Goal: Task Accomplishment & Management: Use online tool/utility

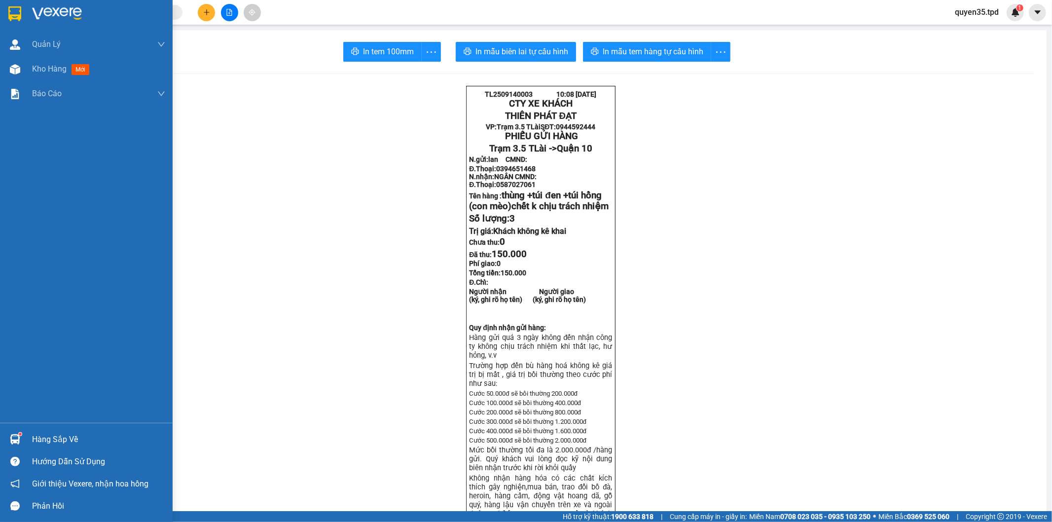
click at [24, 70] on div "Kho hàng mới" at bounding box center [86, 69] width 173 height 25
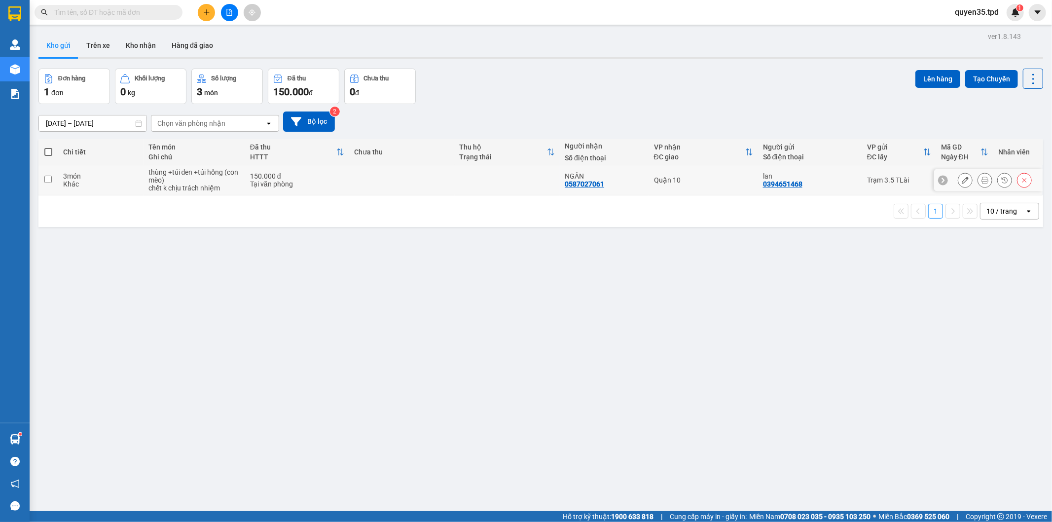
click at [48, 180] on input "checkbox" at bounding box center [47, 179] width 7 height 7
checkbox input "true"
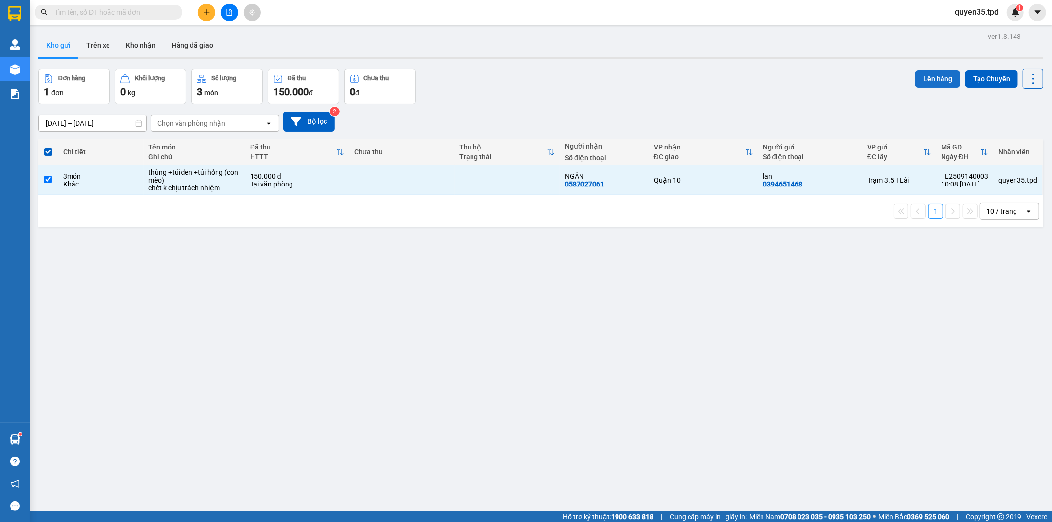
click at [926, 74] on button "Lên hàng" at bounding box center [937, 79] width 45 height 18
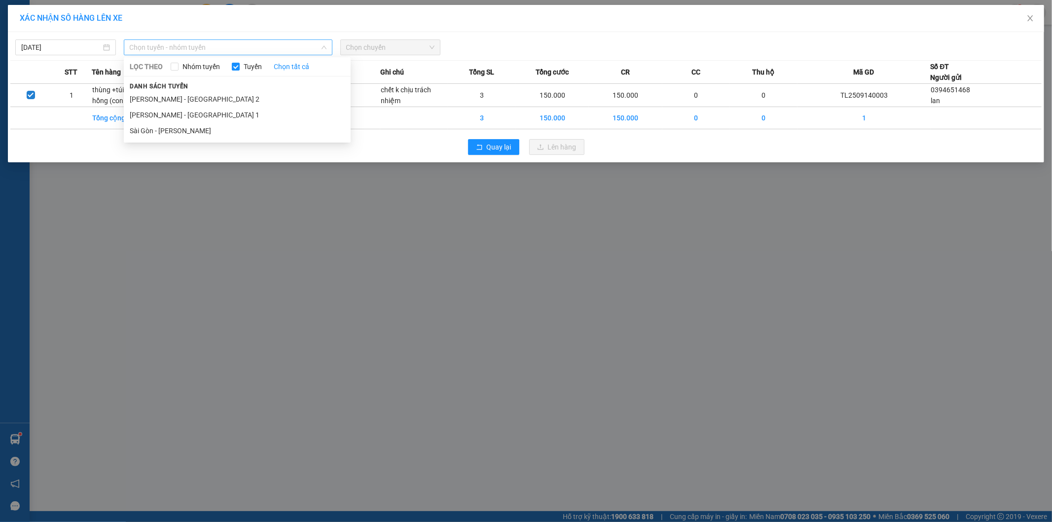
click at [269, 49] on span "Chọn tuyến - nhóm tuyến" at bounding box center [228, 47] width 197 height 15
click at [218, 96] on li "[PERSON_NAME] - [GEOGRAPHIC_DATA] 2" at bounding box center [237, 99] width 227 height 16
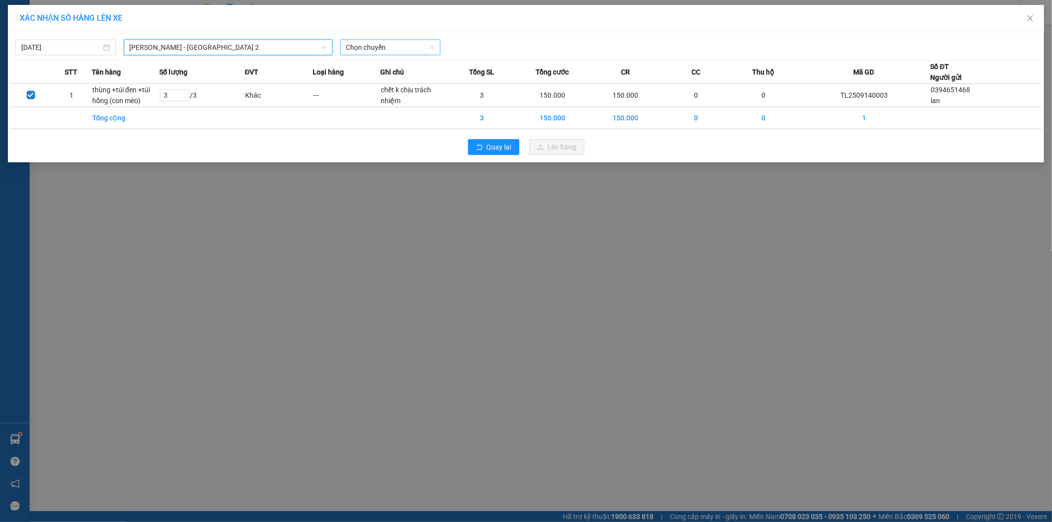
click at [384, 48] on span "Chọn chuyến" at bounding box center [390, 47] width 89 height 15
type input "11:01"
click at [412, 84] on div "Thêm chuyến " 11:01 "" at bounding box center [392, 83] width 105 height 17
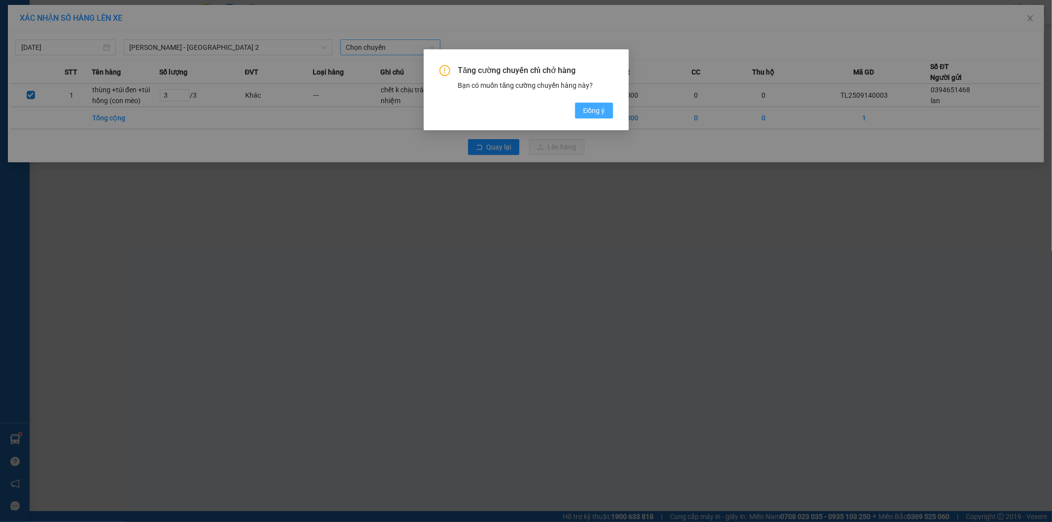
click at [600, 110] on span "Đồng ý" at bounding box center [594, 110] width 22 height 11
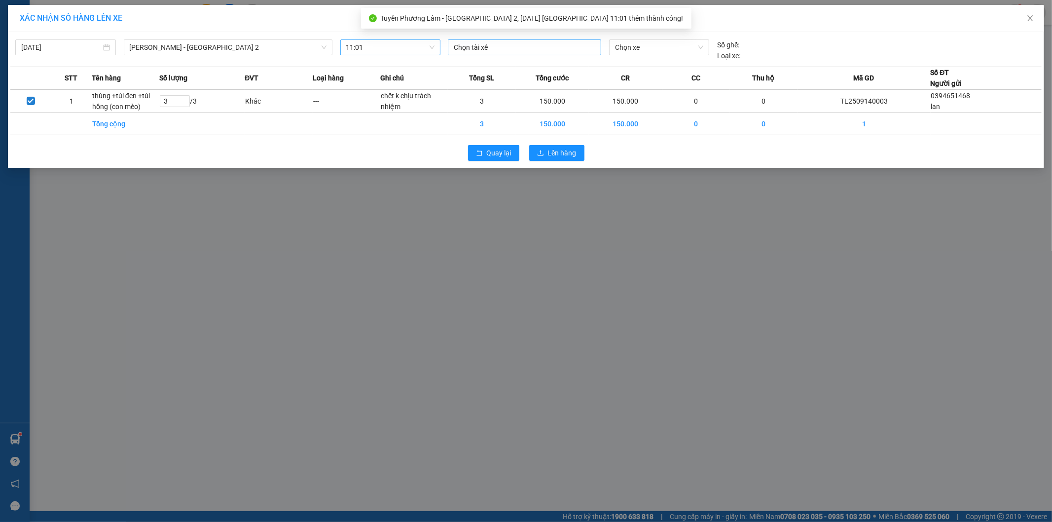
click at [540, 46] on div at bounding box center [524, 47] width 148 height 12
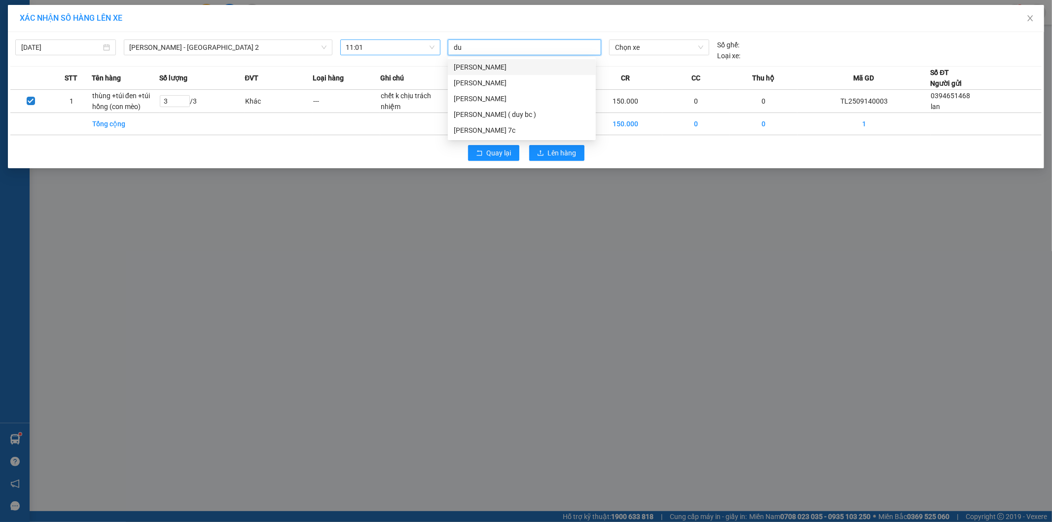
type input "duy"
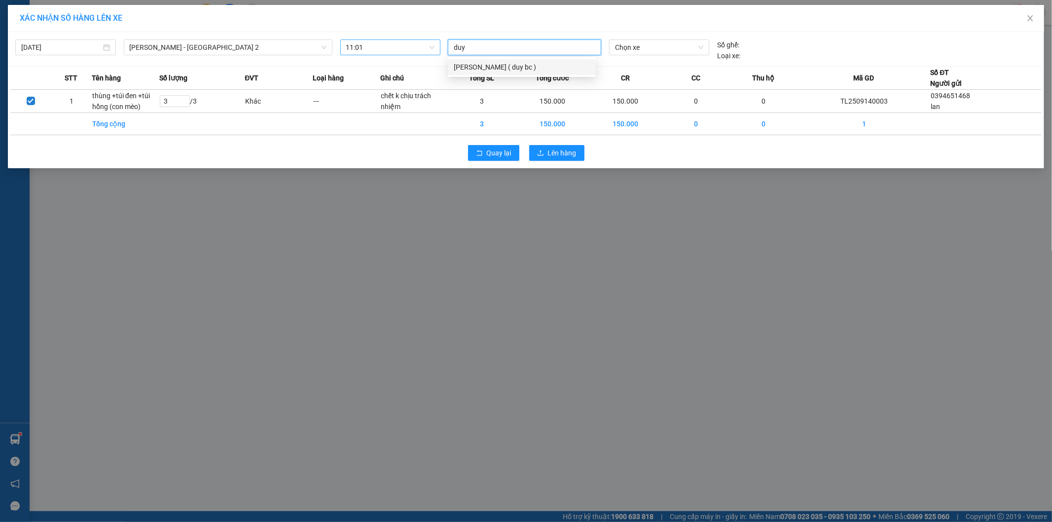
click at [524, 70] on div "[PERSON_NAME] ( duy bc )" at bounding box center [522, 67] width 136 height 11
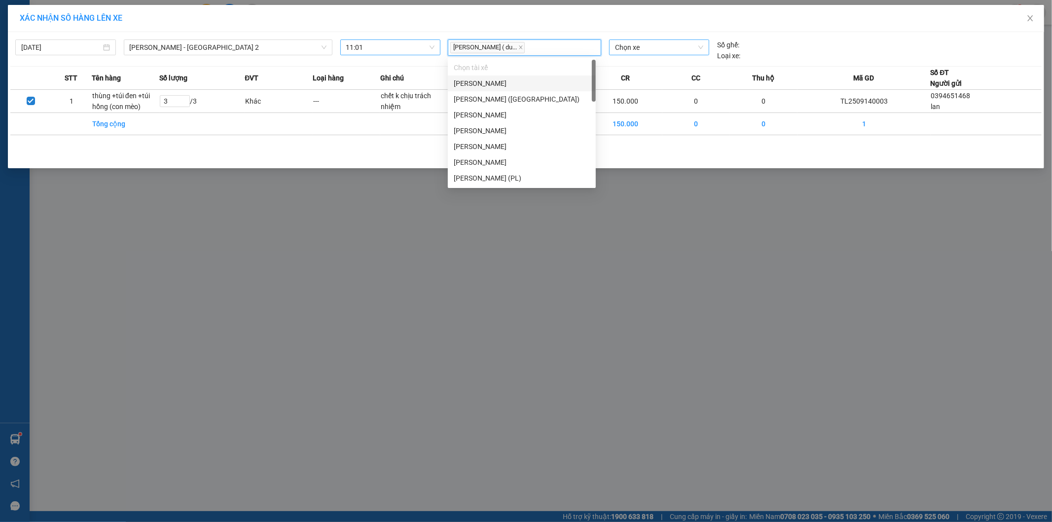
click at [653, 45] on span "Chọn xe" at bounding box center [659, 47] width 88 height 15
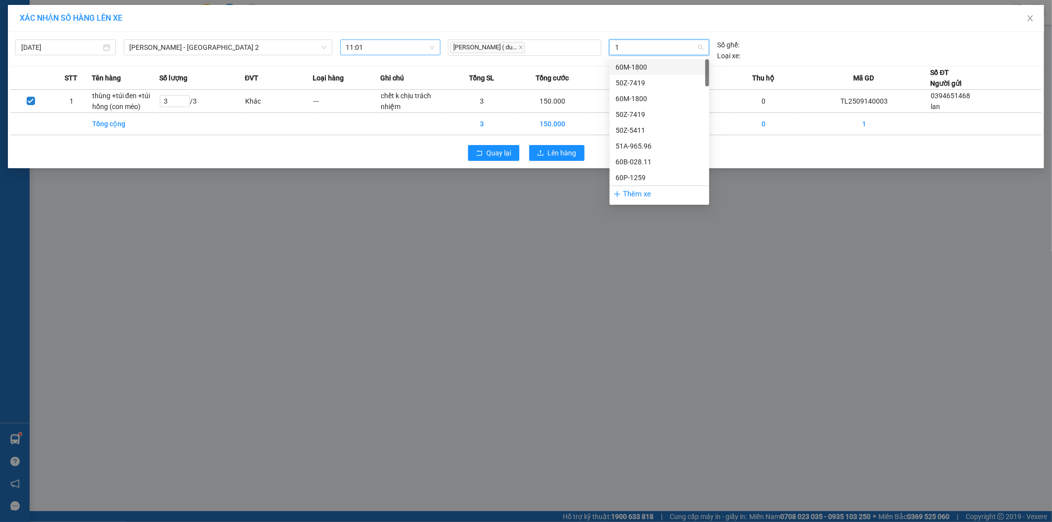
type input "15"
click at [642, 99] on div "60H-156.26" at bounding box center [659, 98] width 88 height 11
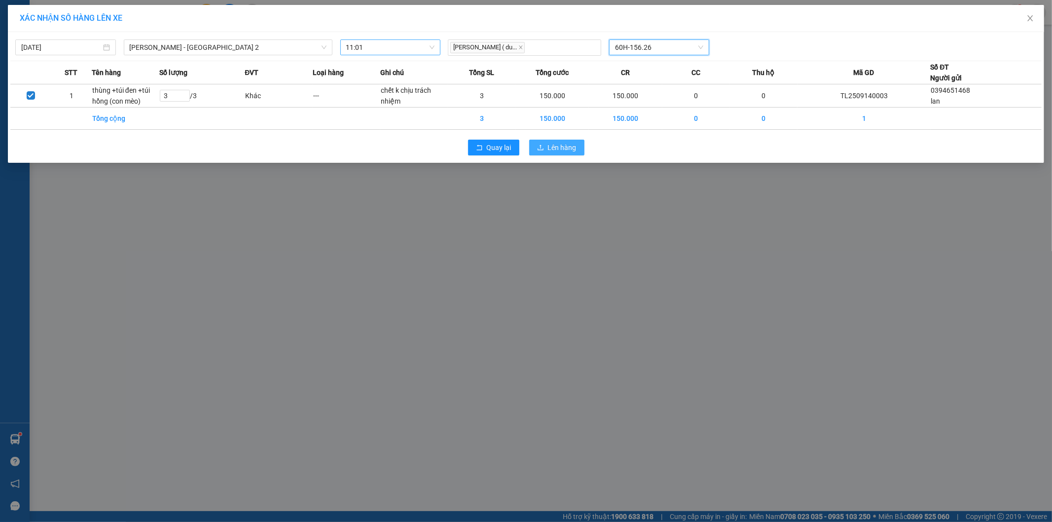
click at [561, 149] on span "Lên hàng" at bounding box center [562, 147] width 29 height 11
